Goal: Task Accomplishment & Management: Manage account settings

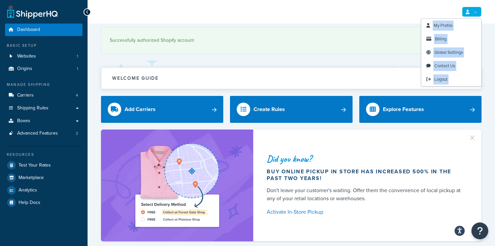
drag, startPoint x: 477, startPoint y: 11, endPoint x: 481, endPoint y: 30, distance: 19.3
click at [478, 15] on link at bounding box center [472, 12] width 20 height 10
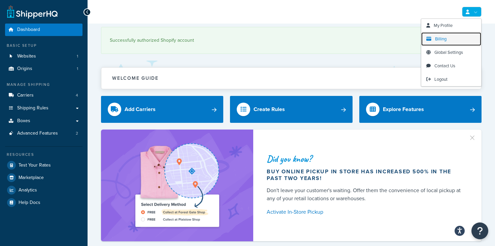
click at [452, 37] on link "Billing" at bounding box center [451, 38] width 60 height 13
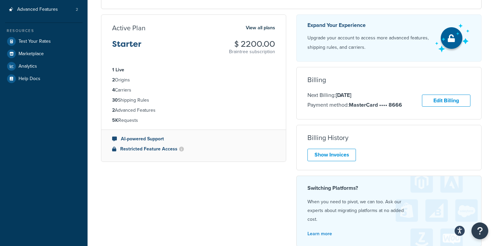
scroll to position [148, 0]
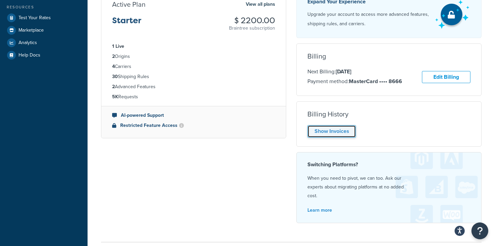
click at [322, 129] on link "Show Invoices" at bounding box center [332, 131] width 49 height 12
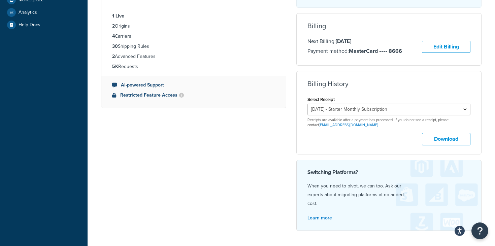
scroll to position [179, 0]
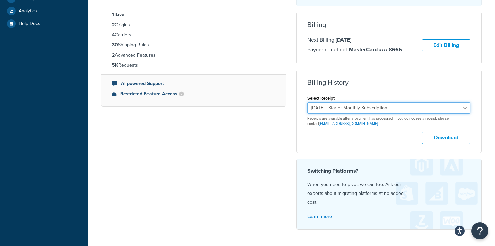
click at [464, 109] on select "August 4, 2025 - Starter Monthly Subscription" at bounding box center [389, 107] width 163 height 11
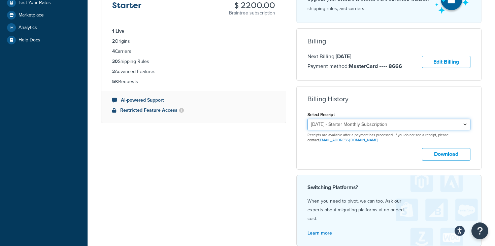
scroll to position [163, 0]
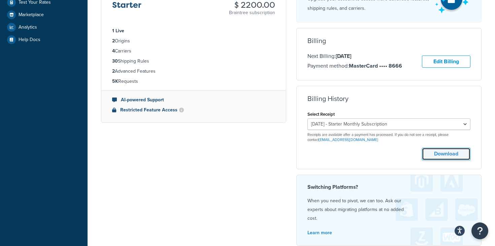
click at [450, 155] on button "Download" at bounding box center [446, 154] width 49 height 12
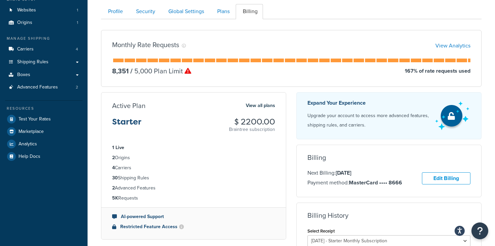
scroll to position [22, 0]
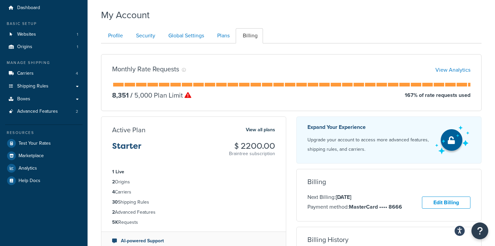
click at [187, 95] on icon at bounding box center [188, 95] width 7 height 7
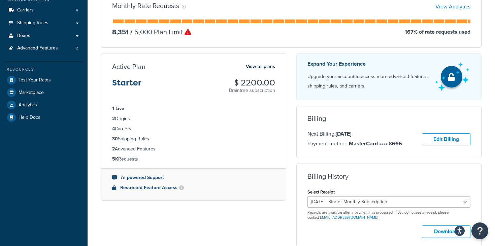
scroll to position [0, 0]
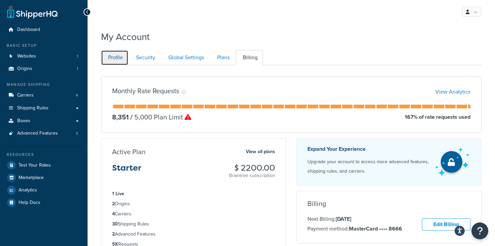
click at [119, 57] on link "Profile" at bounding box center [114, 57] width 27 height 15
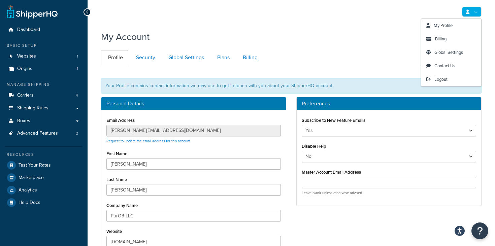
click at [475, 13] on link at bounding box center [472, 12] width 20 height 10
click at [439, 43] on link "Billing" at bounding box center [451, 38] width 60 height 13
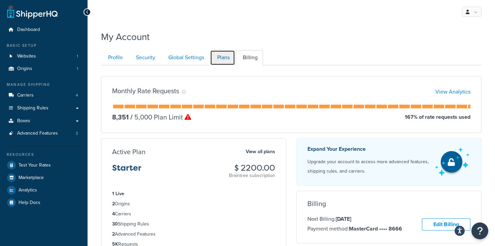
click at [222, 59] on link "Plans" at bounding box center [222, 57] width 25 height 15
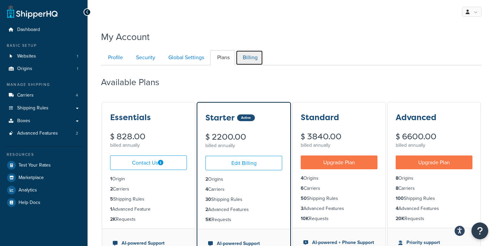
click at [252, 57] on link "Billing" at bounding box center [249, 57] width 27 height 15
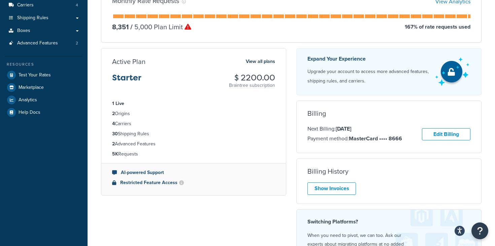
scroll to position [92, 0]
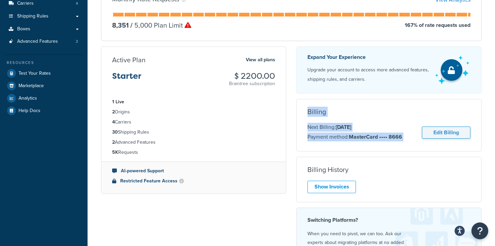
drag, startPoint x: 307, startPoint y: 106, endPoint x: 469, endPoint y: 138, distance: 165.8
click at [469, 138] on div "Billing Next Billing: [DATE] Payment method: MasterCard •••• 8666 Edit Billing …" at bounding box center [388, 125] width 185 height 53
copy div "Billing Next Billing: [DATE] Payment method: MasterCard •••• 8666 Edit Billing …"
